Goal: Task Accomplishment & Management: Complete application form

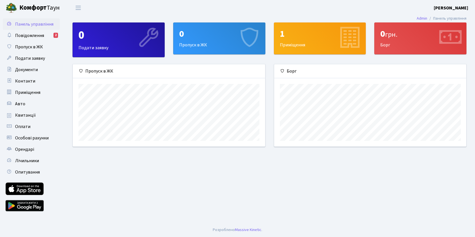
scroll to position [82, 192]
click at [288, 44] on div "1 Приміщення" at bounding box center [319, 38] width 91 height 31
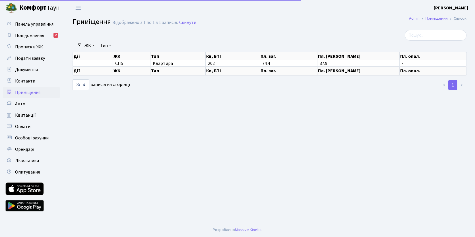
select select "25"
click at [33, 36] on span "Повідомлення" at bounding box center [29, 35] width 29 height 6
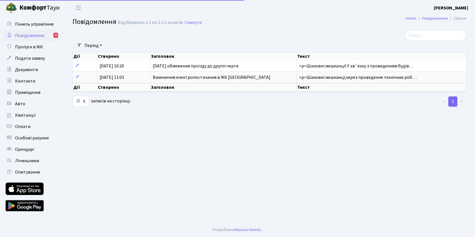
select select "25"
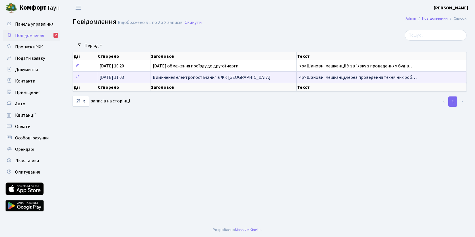
click at [207, 76] on span "Вимкнення електропостачання в ЖК [GEOGRAPHIC_DATA]" at bounding box center [212, 77] width 118 height 6
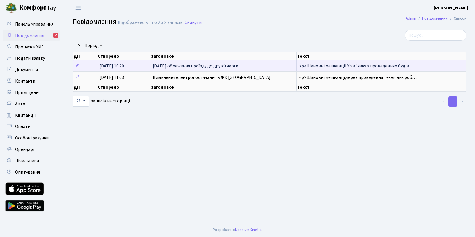
click at [234, 65] on span "[DATE] обмеження проїзду до другої черги" at bounding box center [196, 66] width 86 height 6
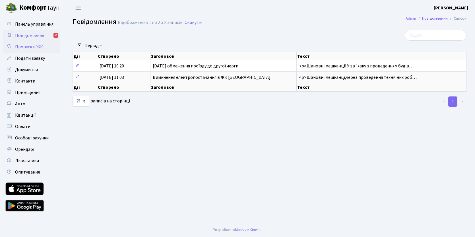
click at [49, 43] on link "Пропуск в ЖК" at bounding box center [31, 46] width 57 height 11
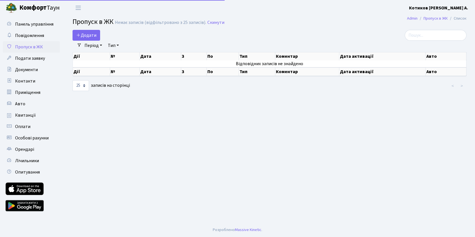
select select "25"
click at [44, 36] on span "Повідомлення" at bounding box center [29, 35] width 29 height 6
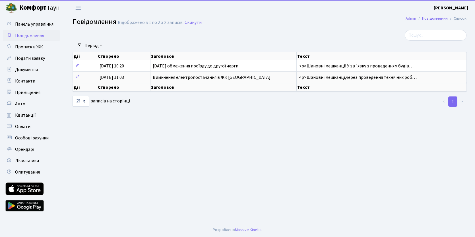
select select "25"
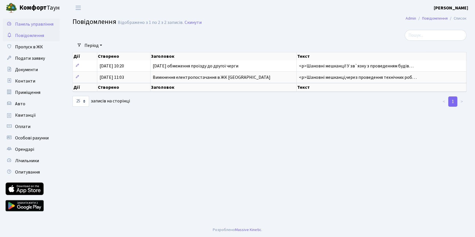
click at [40, 25] on span "Панель управління" at bounding box center [34, 24] width 38 height 6
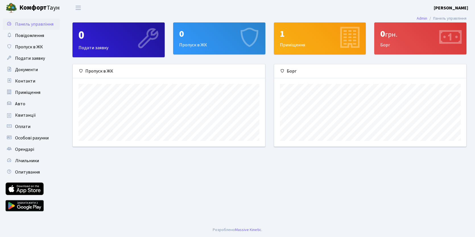
scroll to position [82, 192]
click at [24, 104] on link "Авто" at bounding box center [31, 103] width 57 height 11
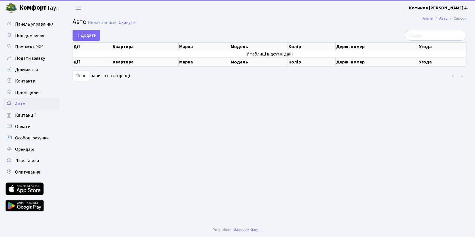
select select "25"
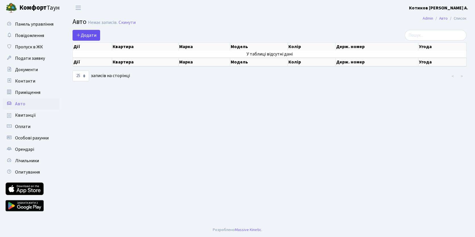
click at [92, 35] on span "Додати" at bounding box center [86, 35] width 20 height 6
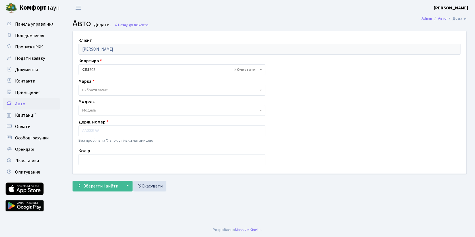
click at [115, 90] on span "Вибрати запис" at bounding box center [170, 90] width 176 height 6
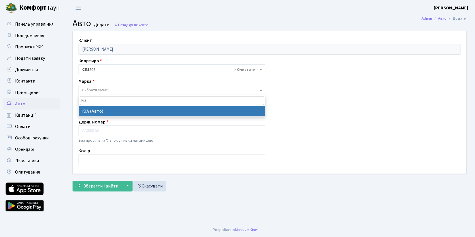
type input "kia"
select select "71"
select select
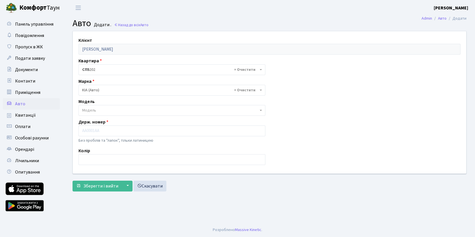
click at [101, 113] on span "Модель" at bounding box center [171, 110] width 187 height 11
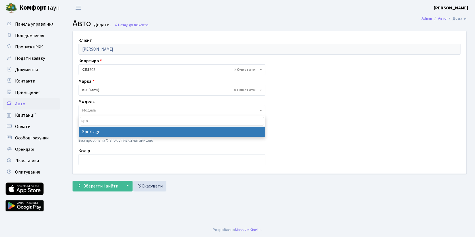
type input "spo"
select select "1184"
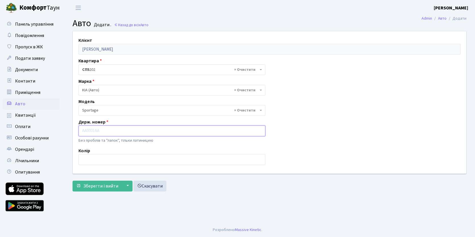
click at [97, 131] on input "text" at bounding box center [171, 130] width 187 height 11
type input "KA9440AC"
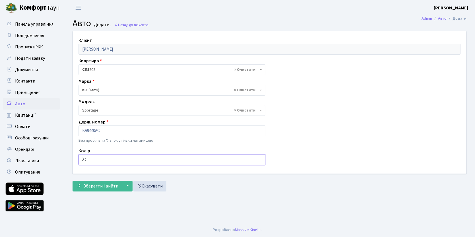
type input "X"
type input "Червоний"
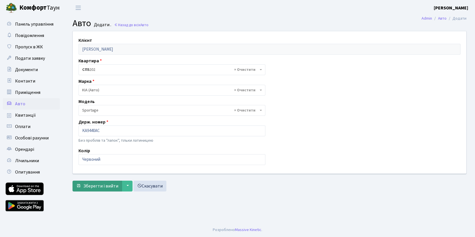
click at [96, 186] on span "Зберегти і вийти" at bounding box center [100, 186] width 35 height 6
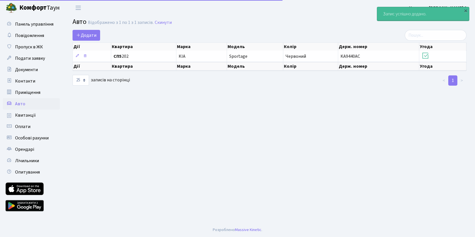
select select "25"
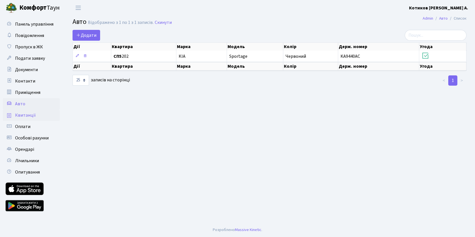
click at [37, 111] on link "Квитанції" at bounding box center [31, 114] width 57 height 11
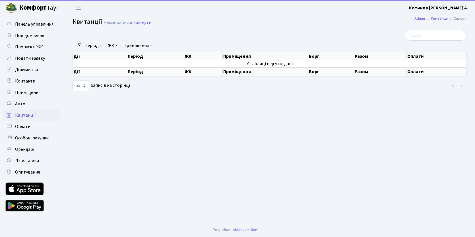
select select "25"
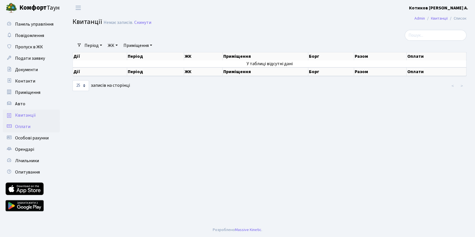
click at [27, 125] on span "Оплати" at bounding box center [22, 126] width 15 height 6
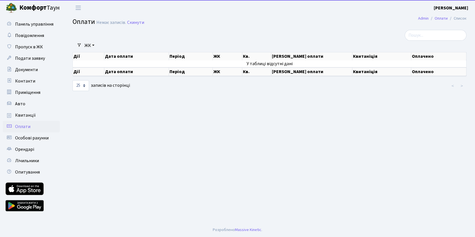
select select "25"
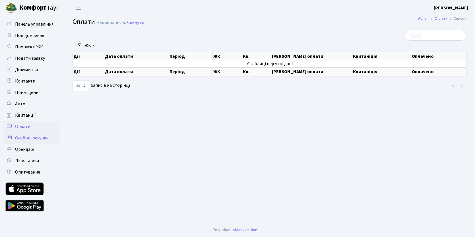
click at [37, 136] on span "Особові рахунки" at bounding box center [32, 138] width 34 height 6
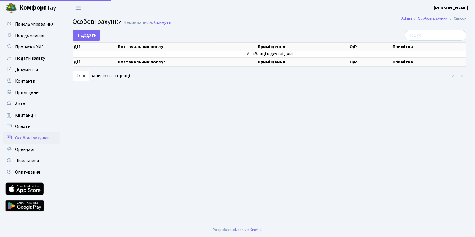
select select "25"
click at [31, 150] on span "Орендарі" at bounding box center [24, 149] width 19 height 6
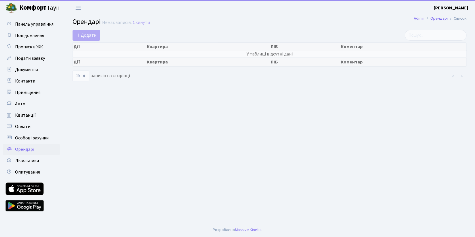
select select "25"
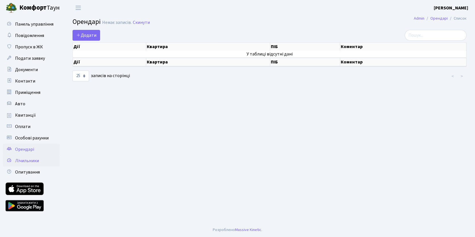
click at [31, 161] on span "Лічильники" at bounding box center [27, 160] width 24 height 6
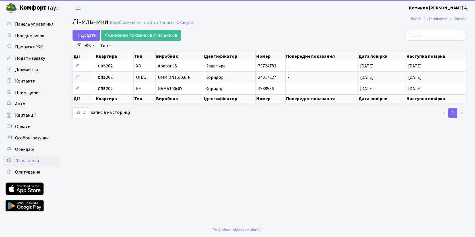
select select "25"
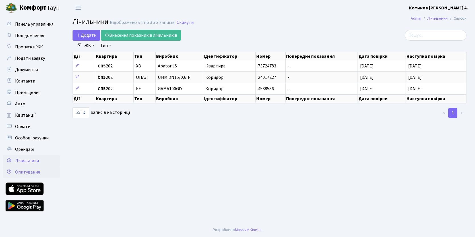
click at [35, 172] on span "Опитування" at bounding box center [27, 172] width 25 height 6
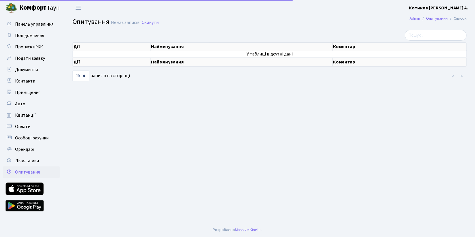
select select "25"
click at [35, 34] on span "Повідомлення" at bounding box center [29, 35] width 29 height 6
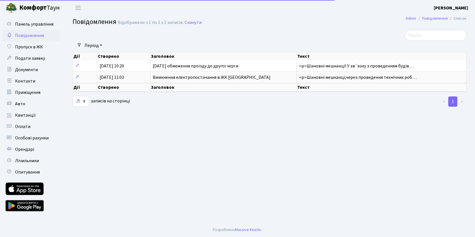
select select "25"
click at [34, 49] on span "Пропуск в ЖК" at bounding box center [29, 47] width 28 height 6
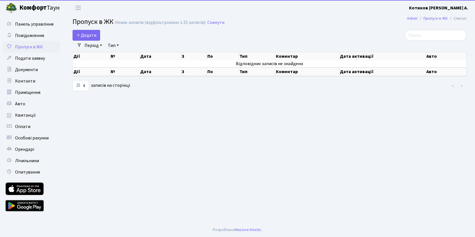
select select "25"
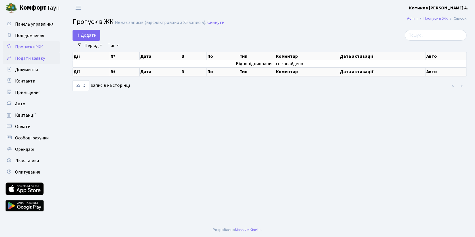
click at [36, 58] on span "Подати заявку" at bounding box center [30, 58] width 30 height 6
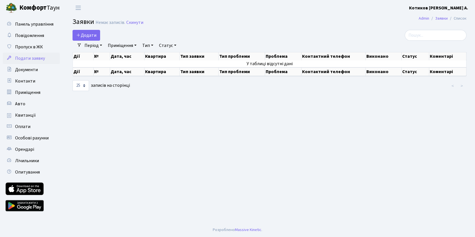
select select "25"
click at [33, 69] on span "Документи" at bounding box center [26, 69] width 23 height 6
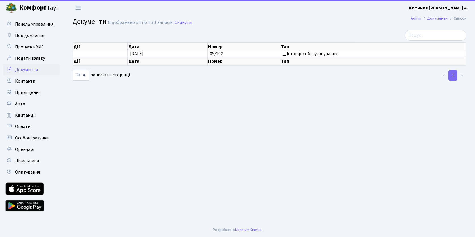
select select "25"
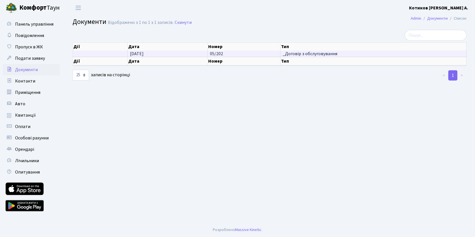
click at [237, 54] on td "05/202" at bounding box center [243, 54] width 73 height 6
click at [294, 56] on span "_Договір з обслуговування" at bounding box center [372, 53] width 181 height 5
click at [28, 84] on link "Контакти" at bounding box center [31, 80] width 57 height 11
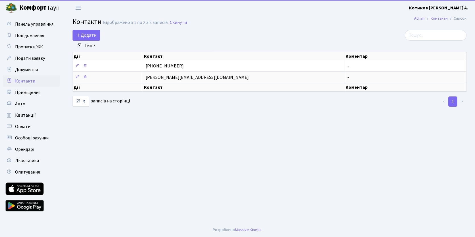
select select "25"
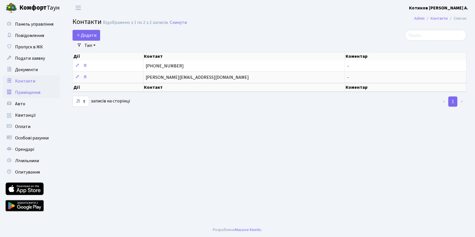
click at [29, 89] on link "Приміщення" at bounding box center [31, 92] width 57 height 11
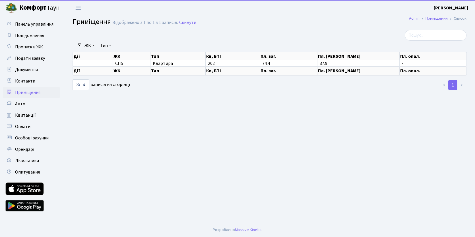
select select "25"
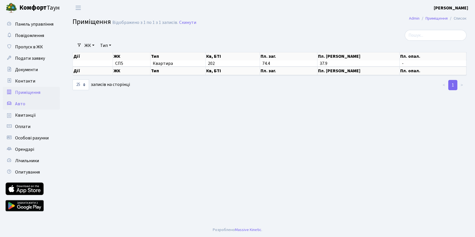
click at [21, 105] on span "Авто" at bounding box center [20, 104] width 10 height 6
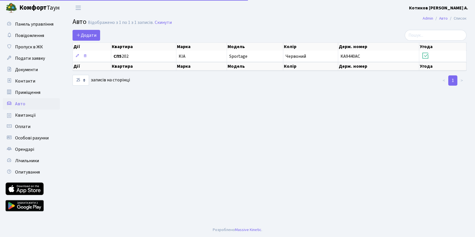
select select "25"
click at [28, 24] on span "Панель управління" at bounding box center [34, 24] width 38 height 6
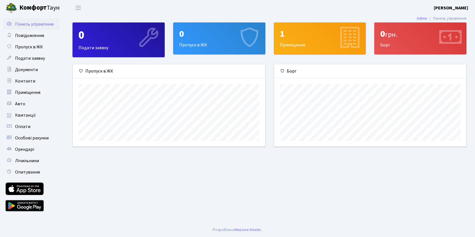
scroll to position [82, 192]
